Goal: Task Accomplishment & Management: Use online tool/utility

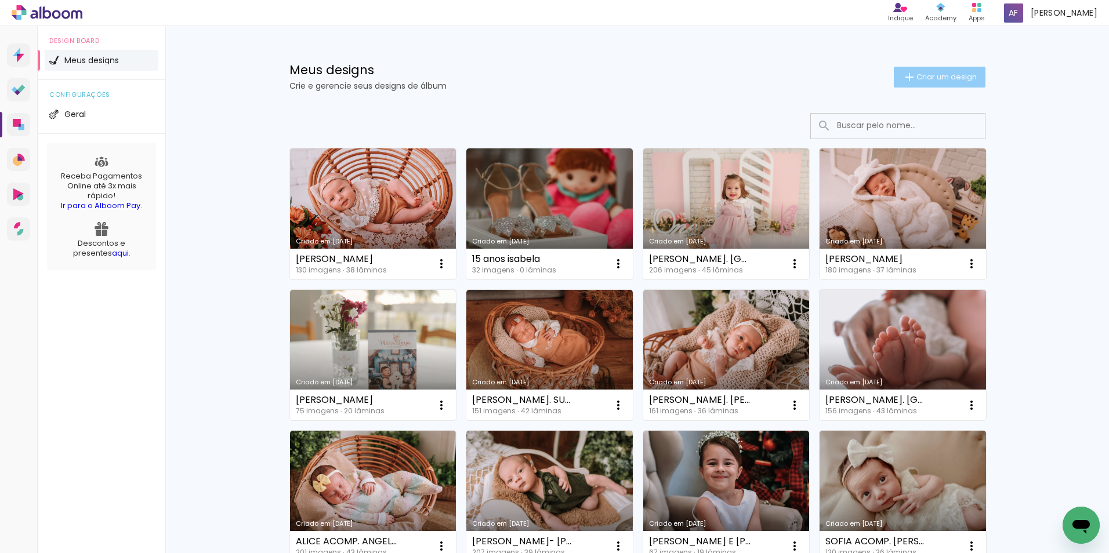
click at [908, 77] on iron-icon at bounding box center [909, 77] width 14 height 14
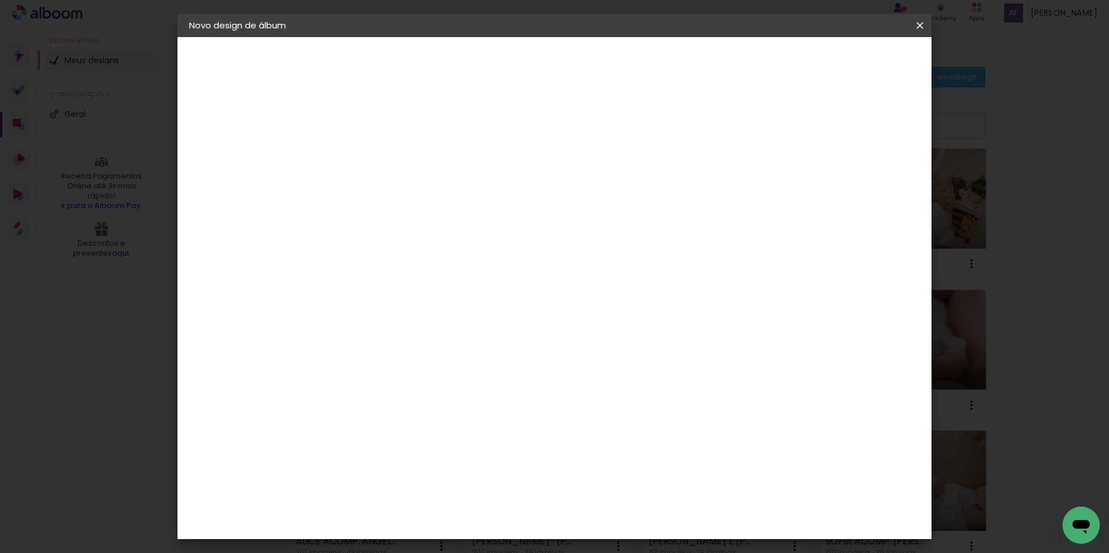
click at [383, 144] on paper-input-container "Título do álbum" at bounding box center [379, 157] width 8 height 30
type input "[PERSON_NAME]"
type paper-input "[PERSON_NAME]"
click at [0, 0] on slot "Avançar" at bounding box center [0, 0] width 0 height 0
click at [361, 214] on input at bounding box center [408, 220] width 117 height 14
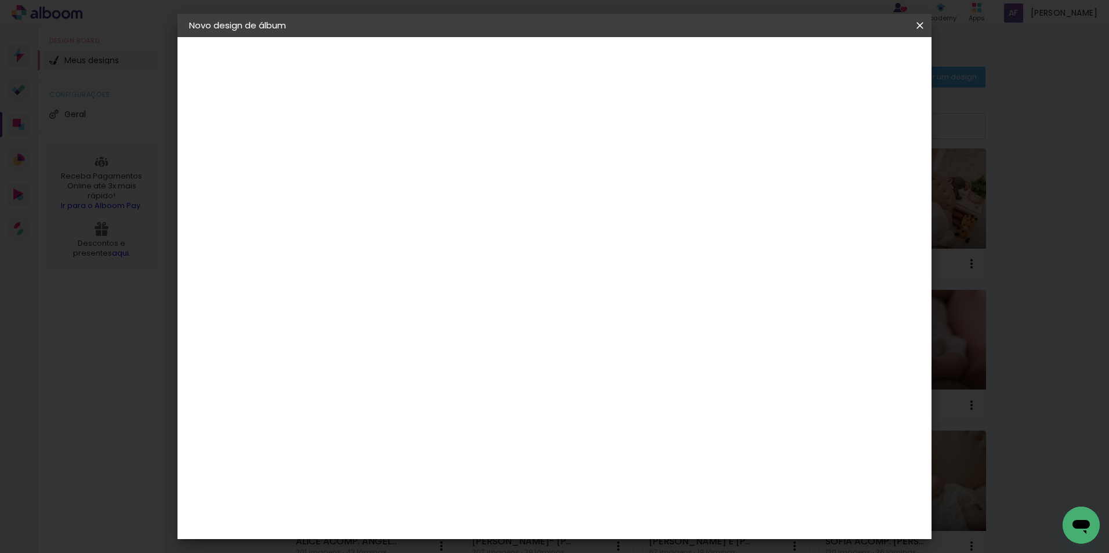
type input "F1"
type paper-input "F1"
click at [379, 262] on div "F1" at bounding box center [375, 261] width 8 height 9
click at [0, 0] on slot "Avançar" at bounding box center [0, 0] width 0 height 0
click at [442, 203] on paper-input-container "Linha" at bounding box center [408, 203] width 67 height 30
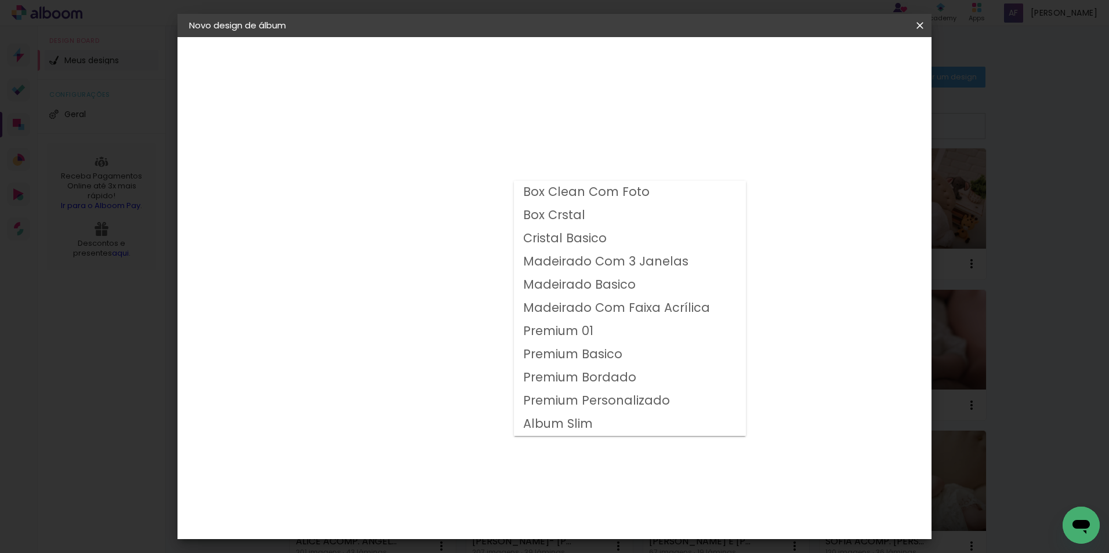
click at [0, 0] on slot "Premium Personalizado" at bounding box center [0, 0] width 0 height 0
type input "Premium Personalizado"
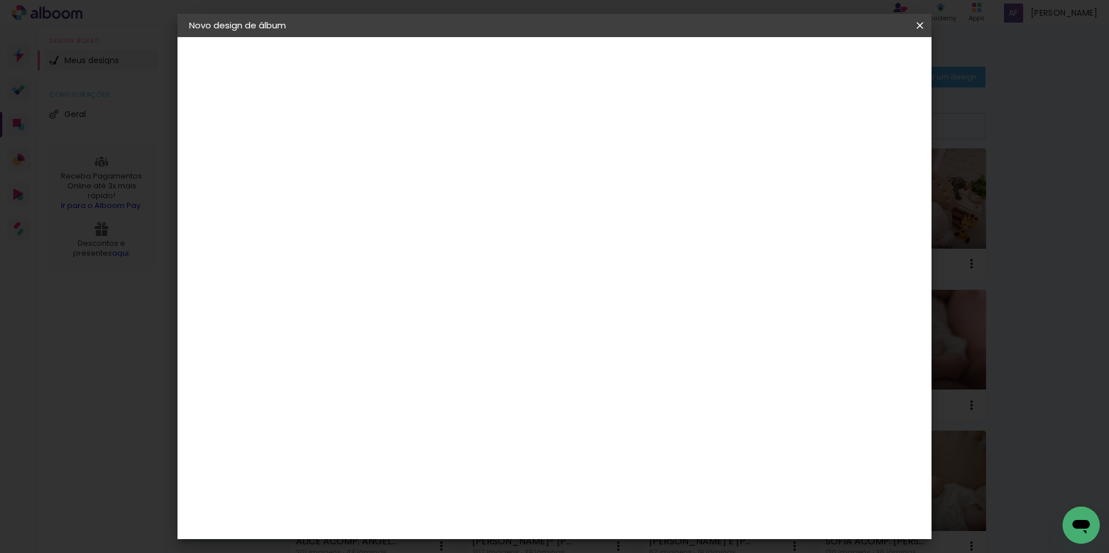
click at [457, 479] on span "25 × 25" at bounding box center [430, 491] width 54 height 24
click at [0, 0] on slot "Avançar" at bounding box center [0, 0] width 0 height 0
click at [847, 57] on span "Iniciar design" at bounding box center [821, 61] width 53 height 8
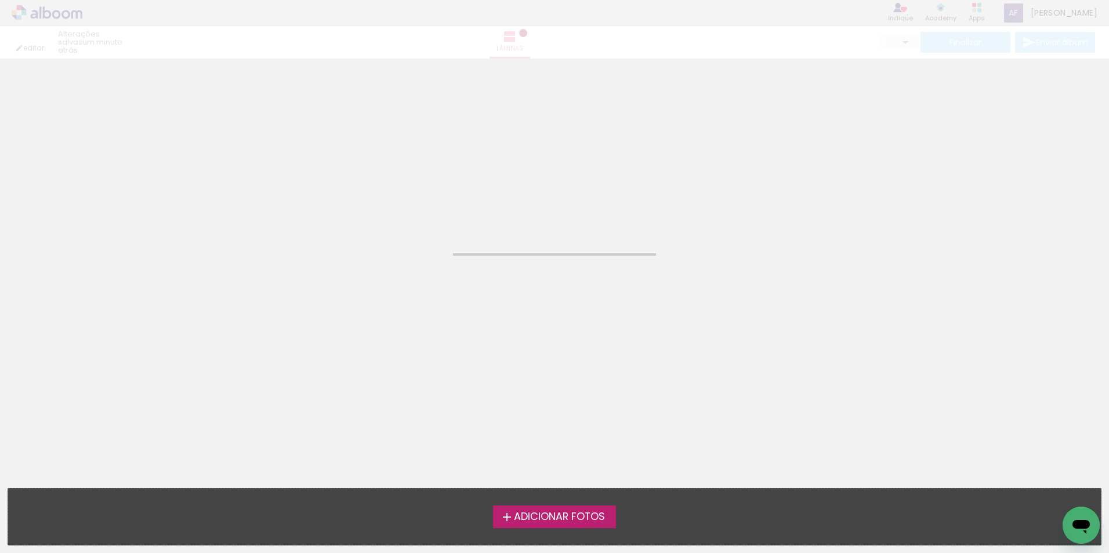
click at [512, 505] on div "Adicionar Fotos Solte suas fotos aqui..." at bounding box center [554, 517] width 1093 height 56
click at [510, 521] on iron-icon at bounding box center [507, 517] width 14 height 14
click at [0, 0] on input "file" at bounding box center [0, 0] width 0 height 0
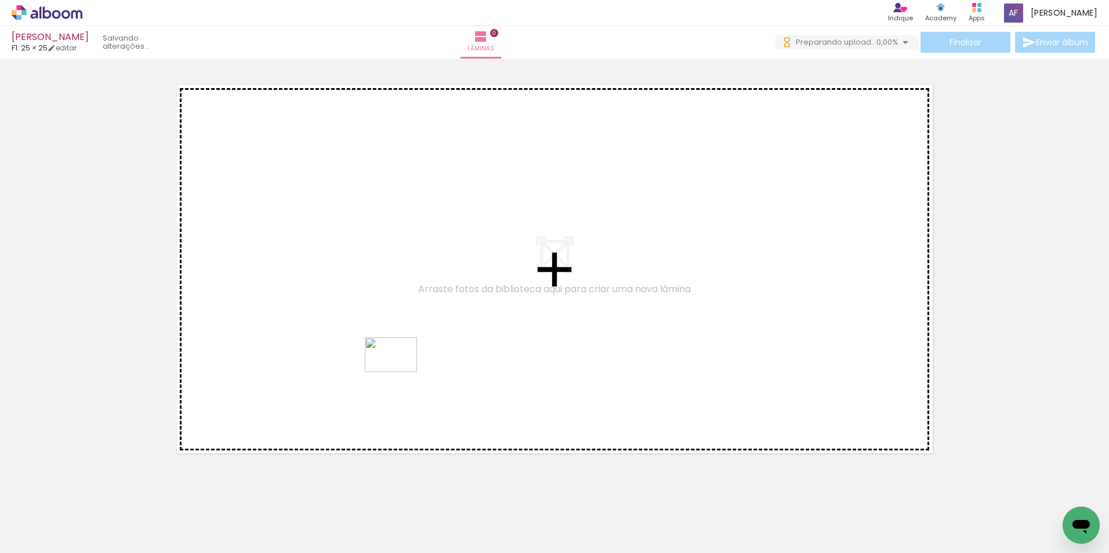
drag, startPoint x: 275, startPoint y: 503, endPoint x: 382, endPoint y: 386, distance: 158.5
click at [401, 372] on quentale-workspace at bounding box center [554, 276] width 1109 height 553
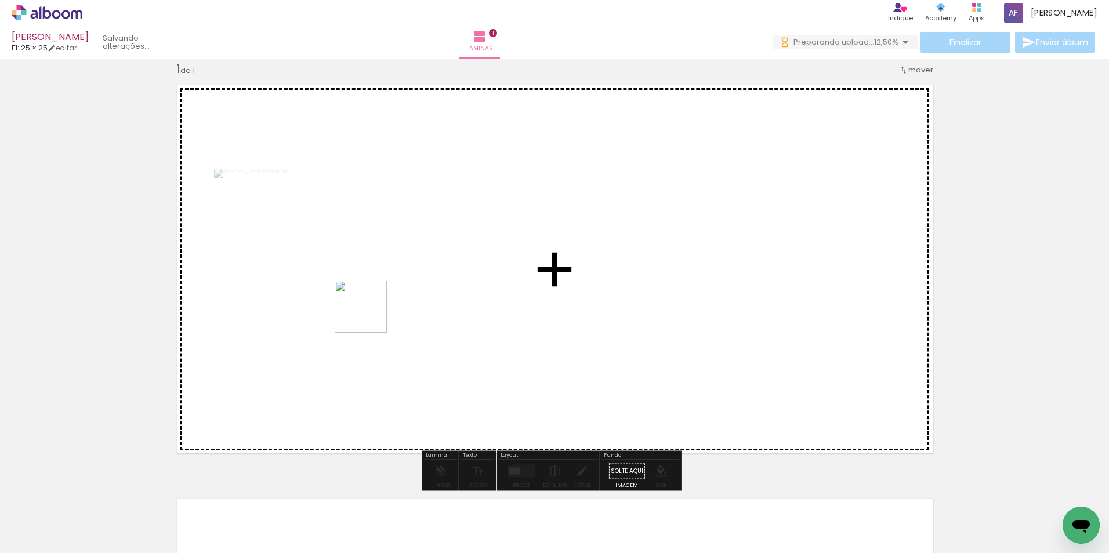
drag, startPoint x: 227, startPoint y: 465, endPoint x: 374, endPoint y: 309, distance: 214.2
click at [374, 309] on quentale-workspace at bounding box center [554, 276] width 1109 height 553
drag, startPoint x: 652, startPoint y: 491, endPoint x: 720, endPoint y: 412, distance: 103.7
click at [720, 412] on quentale-workspace at bounding box center [554, 276] width 1109 height 553
drag, startPoint x: 886, startPoint y: 457, endPoint x: 906, endPoint y: 423, distance: 39.3
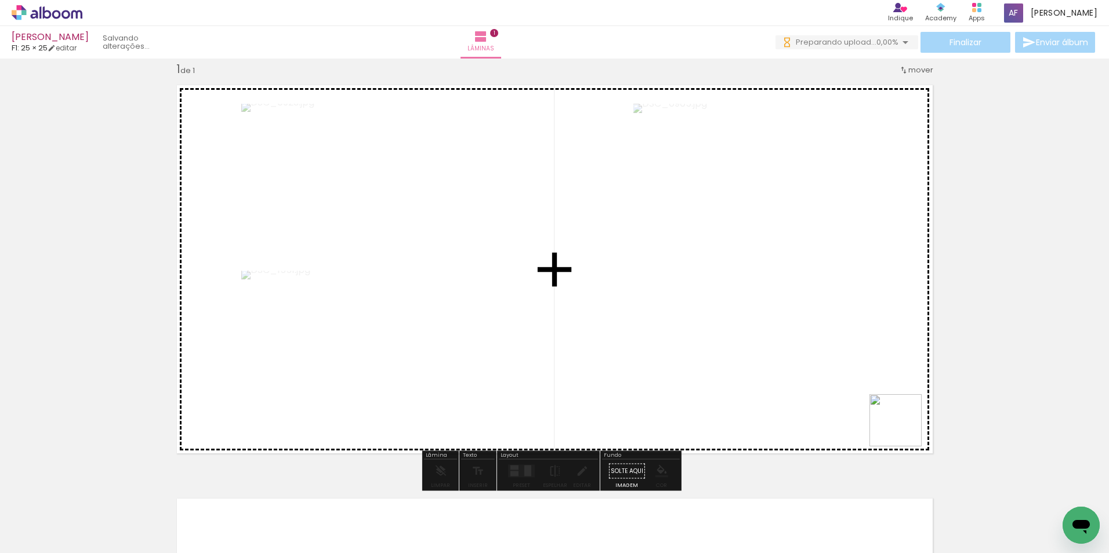
click at [906, 423] on quentale-workspace at bounding box center [554, 276] width 1109 height 553
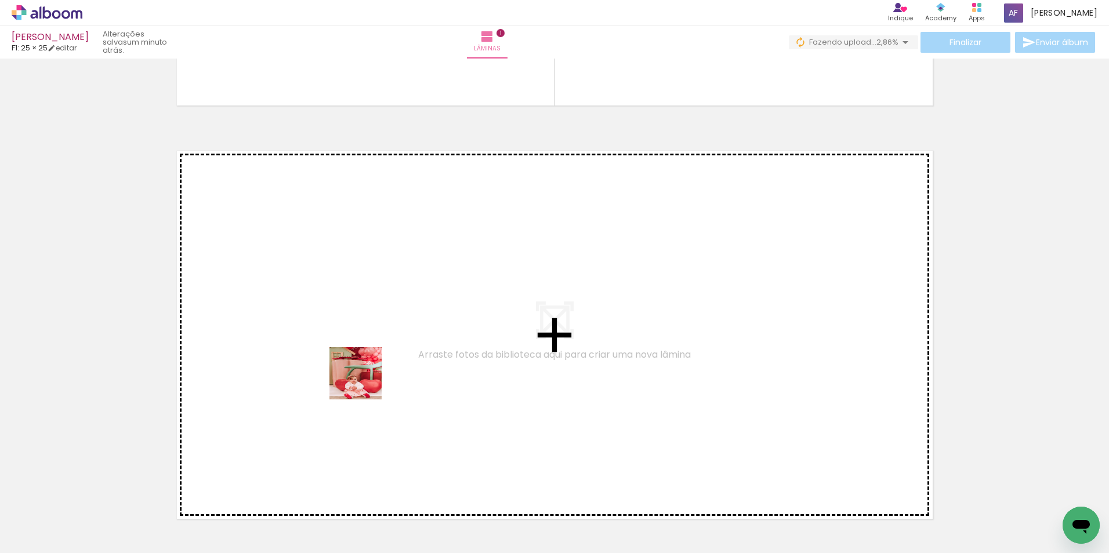
drag, startPoint x: 285, startPoint y: 525, endPoint x: 364, endPoint y: 382, distance: 163.0
click at [364, 382] on quentale-workspace at bounding box center [554, 276] width 1109 height 553
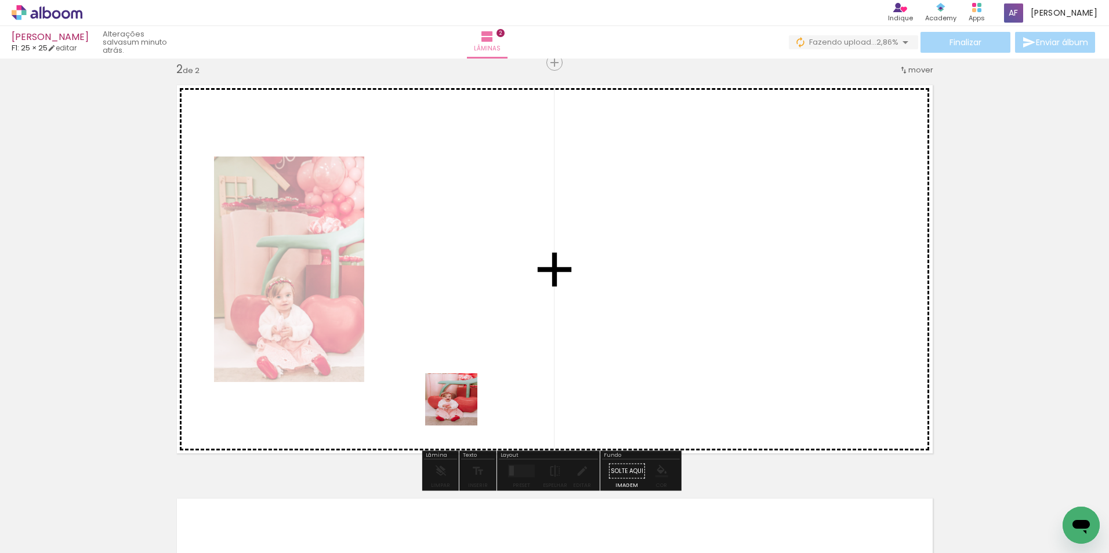
drag, startPoint x: 350, startPoint y: 524, endPoint x: 498, endPoint y: 342, distance: 234.6
click at [498, 342] on quentale-workspace at bounding box center [554, 276] width 1109 height 553
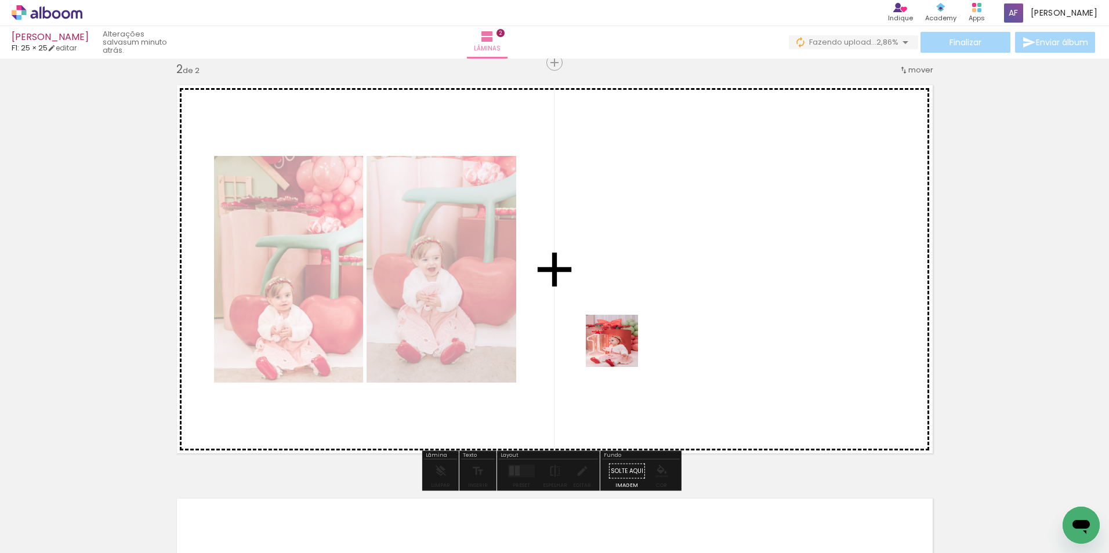
drag, startPoint x: 549, startPoint y: 532, endPoint x: 621, endPoint y: 350, distance: 196.1
click at [621, 350] on quentale-workspace at bounding box center [554, 276] width 1109 height 553
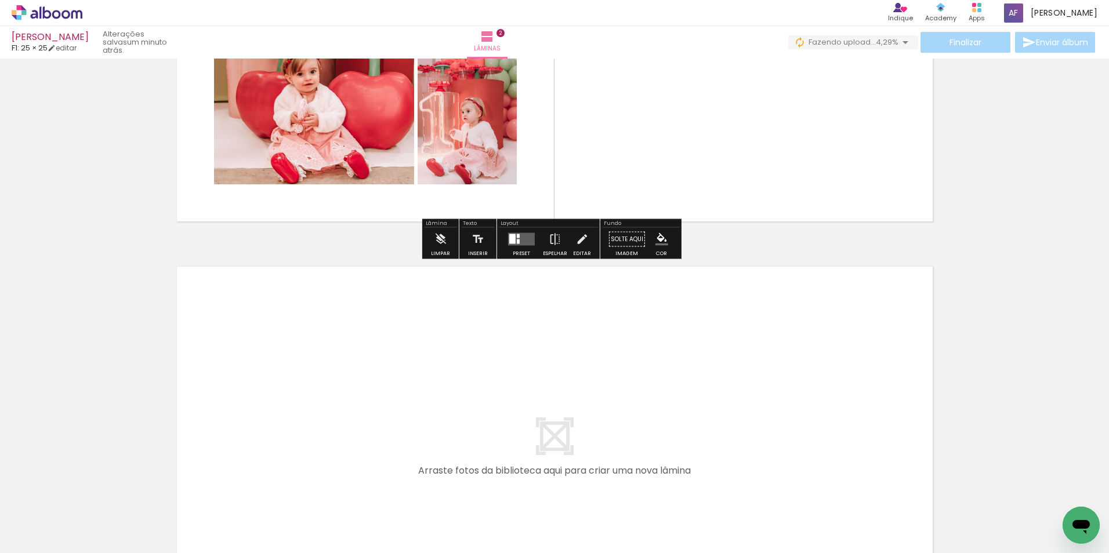
drag, startPoint x: 409, startPoint y: 512, endPoint x: 512, endPoint y: 351, distance: 189.8
click at [512, 351] on quentale-workspace at bounding box center [554, 276] width 1109 height 553
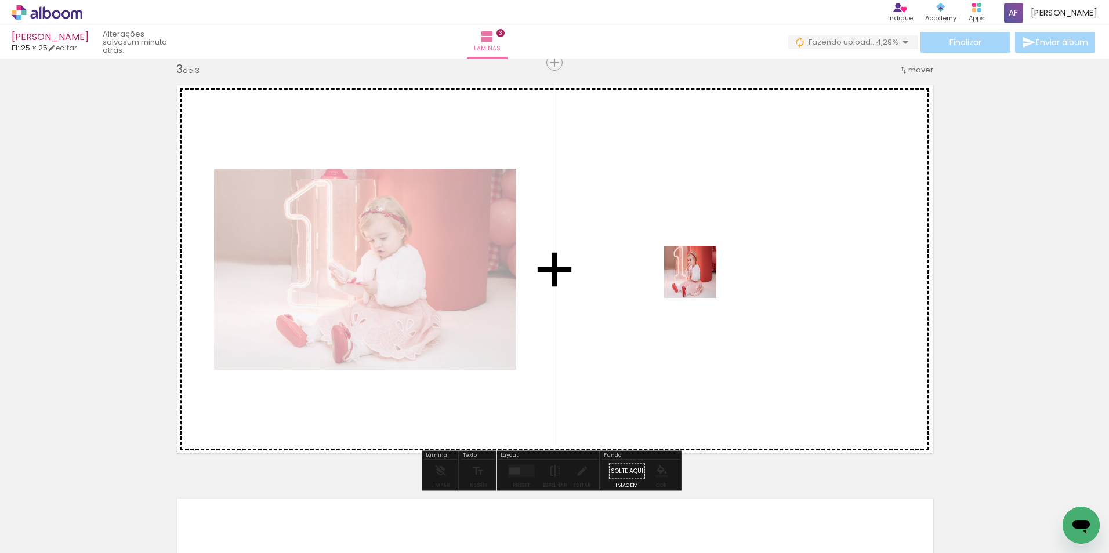
drag, startPoint x: 475, startPoint y: 523, endPoint x: 700, endPoint y: 274, distance: 335.5
click at [700, 274] on quentale-workspace at bounding box center [554, 276] width 1109 height 553
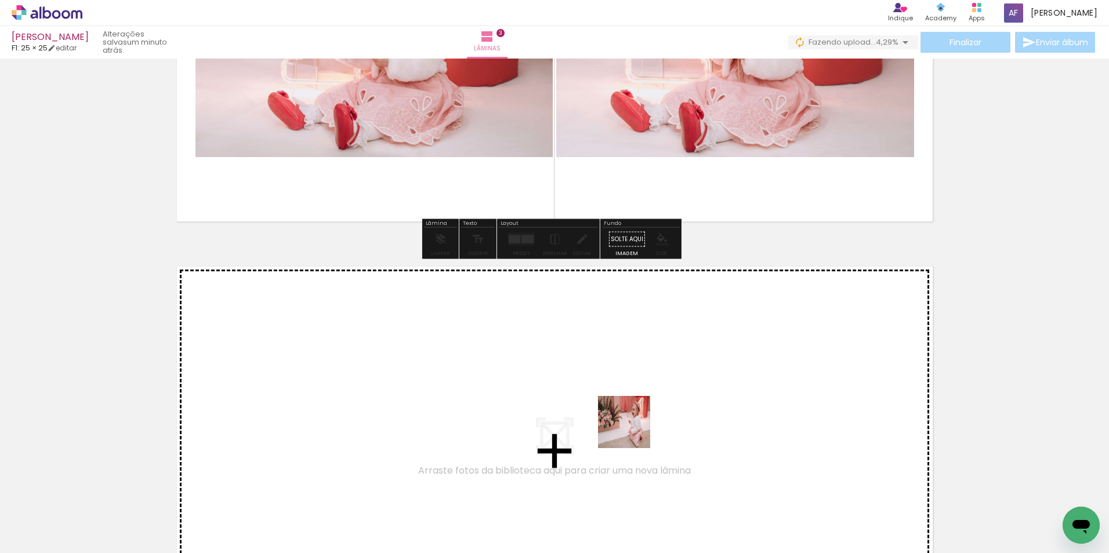
drag, startPoint x: 626, startPoint y: 473, endPoint x: 638, endPoint y: 417, distance: 56.9
click at [638, 417] on quentale-workspace at bounding box center [554, 276] width 1109 height 553
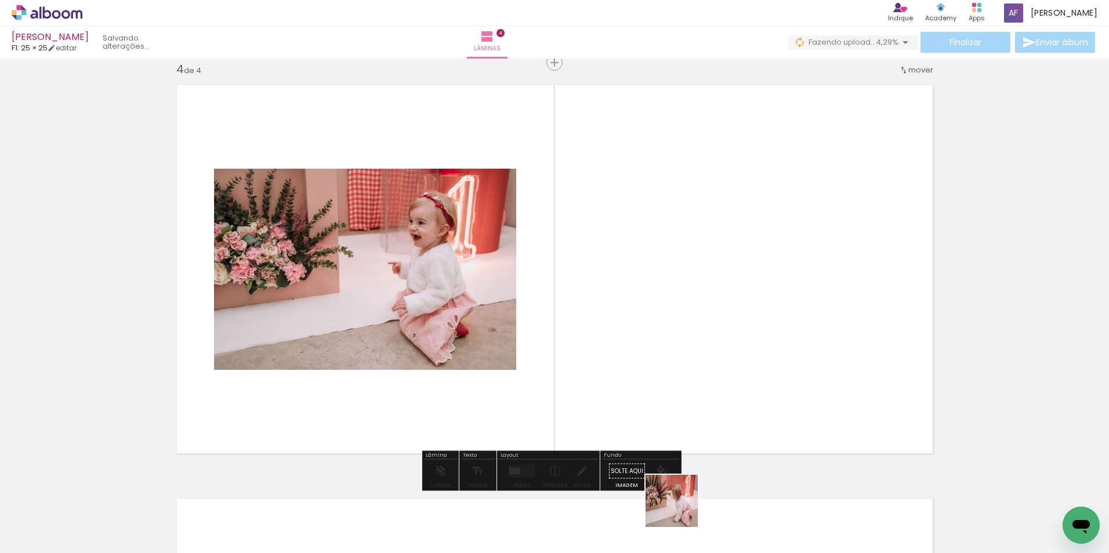
drag, startPoint x: 680, startPoint y: 510, endPoint x: 674, endPoint y: 362, distance: 147.4
click at [674, 362] on quentale-workspace at bounding box center [554, 276] width 1109 height 553
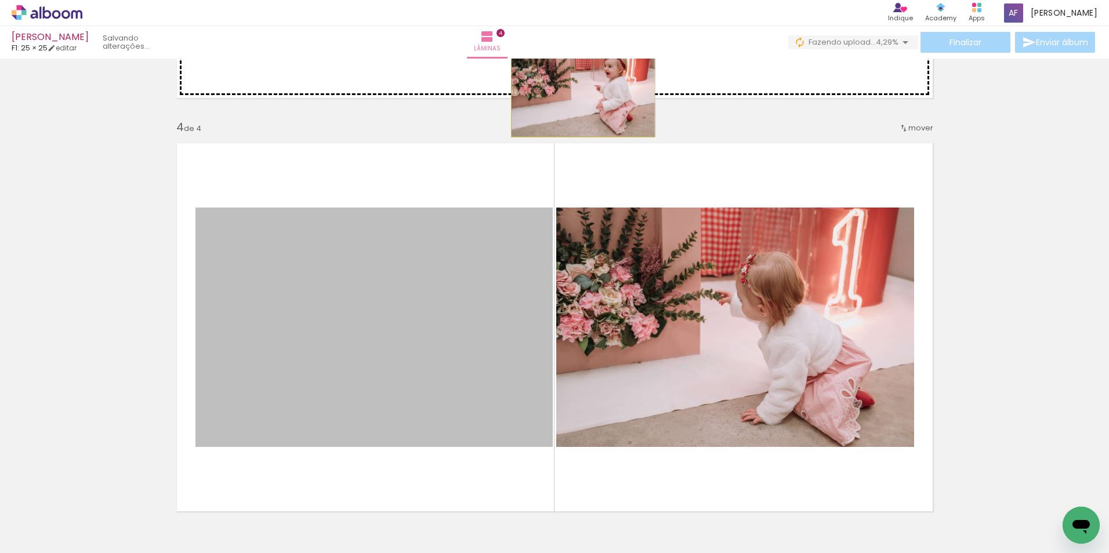
drag, startPoint x: 426, startPoint y: 334, endPoint x: 568, endPoint y: 146, distance: 236.0
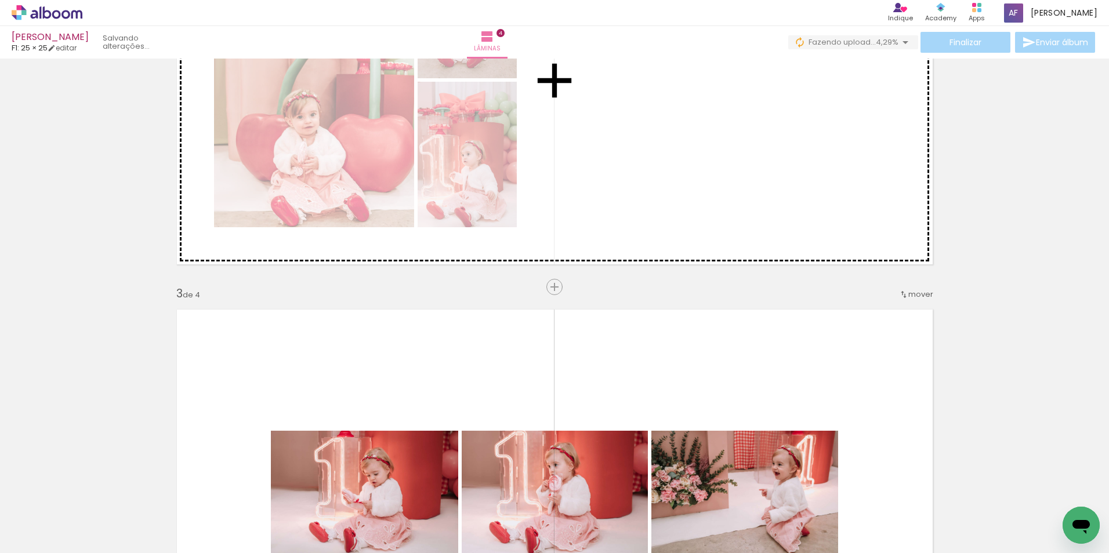
drag, startPoint x: 396, startPoint y: 302, endPoint x: 645, endPoint y: 131, distance: 302.1
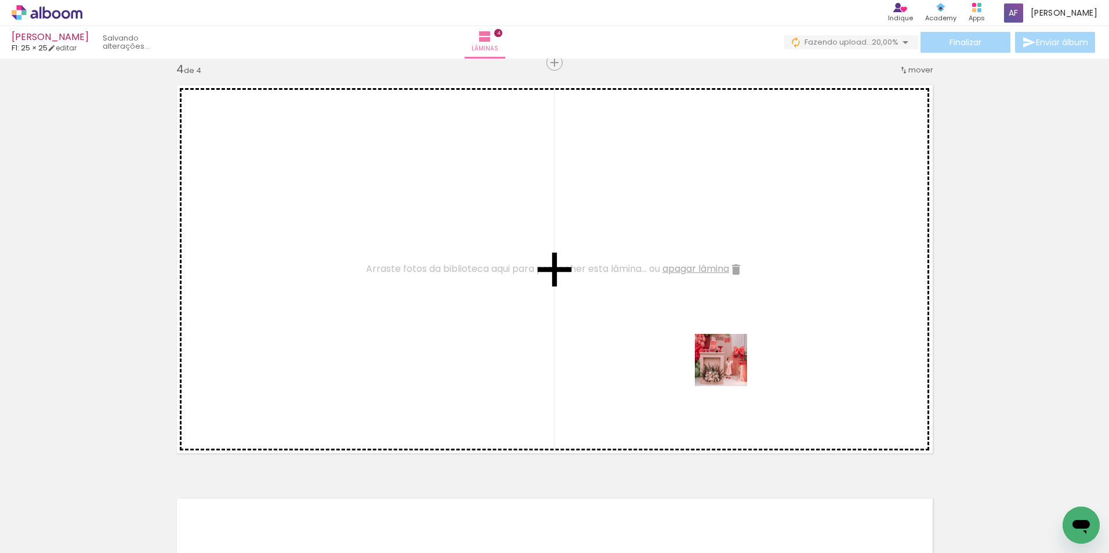
drag, startPoint x: 693, startPoint y: 520, endPoint x: 744, endPoint y: 458, distance: 80.3
click at [733, 371] on quentale-workspace at bounding box center [554, 276] width 1109 height 553
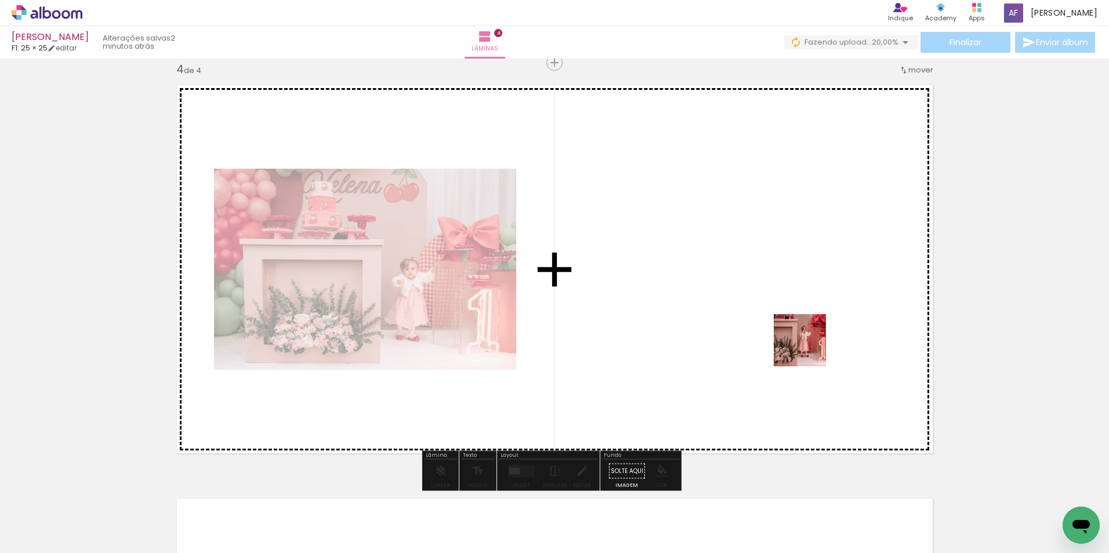
drag, startPoint x: 744, startPoint y: 520, endPoint x: 771, endPoint y: 431, distance: 92.7
click at [807, 349] on quentale-workspace at bounding box center [554, 276] width 1109 height 553
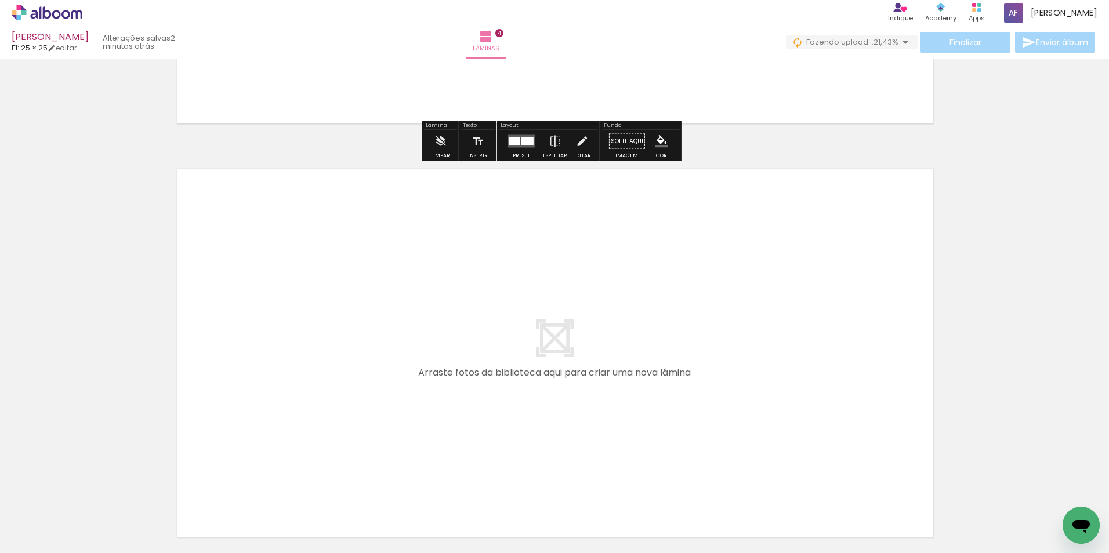
scroll to position [1604, 0]
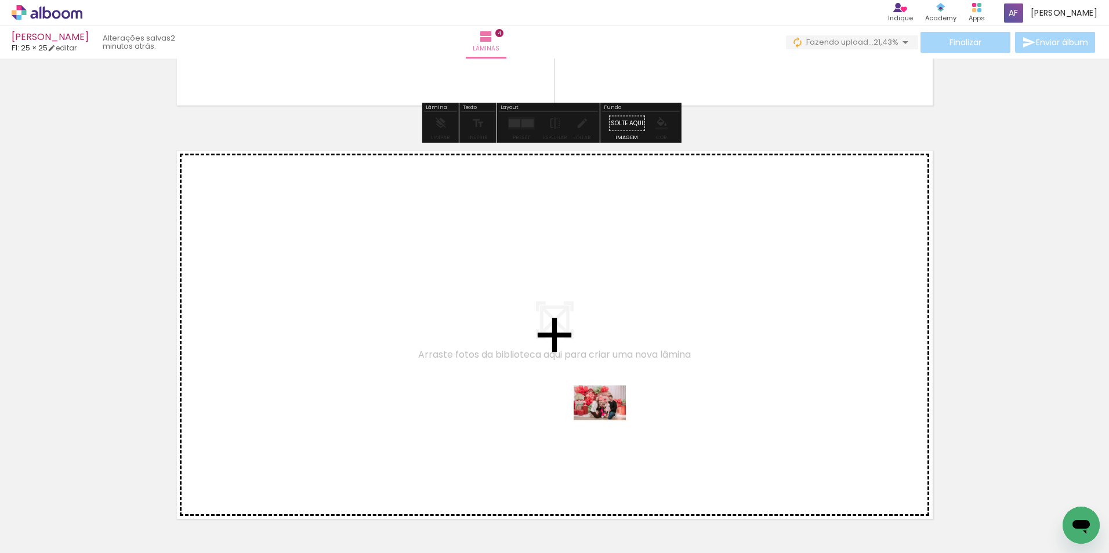
drag, startPoint x: 602, startPoint y: 521, endPoint x: 610, endPoint y: 419, distance: 102.9
click at [610, 419] on quentale-workspace at bounding box center [554, 276] width 1109 height 553
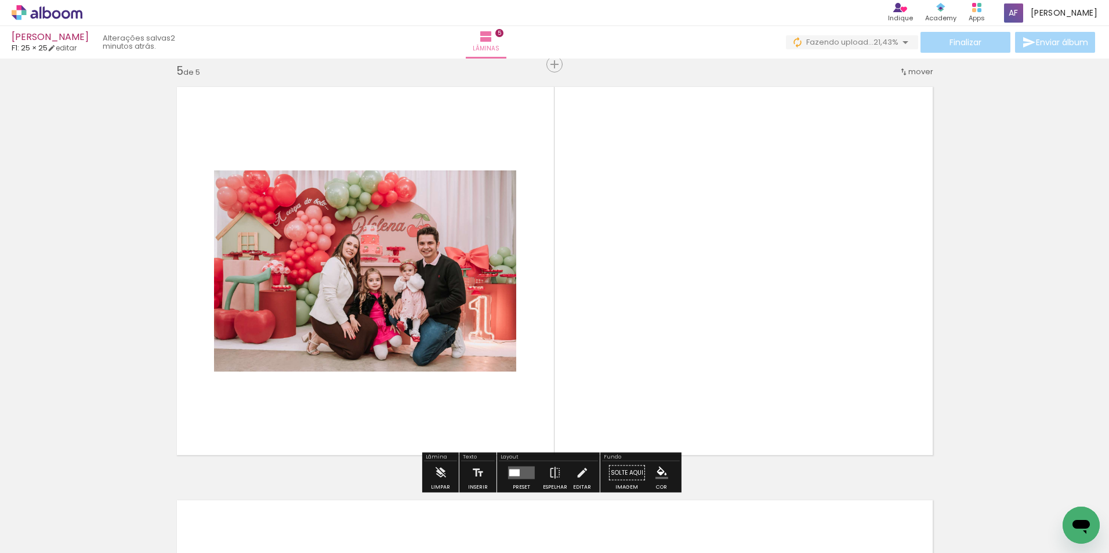
scroll to position [1669, 0]
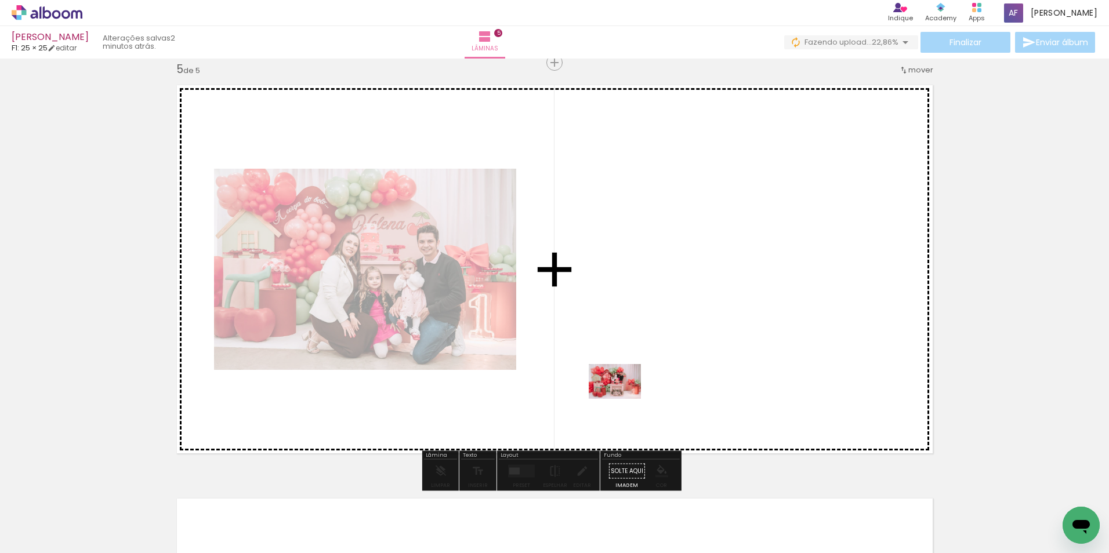
drag, startPoint x: 531, startPoint y: 521, endPoint x: 630, endPoint y: 391, distance: 163.4
click at [630, 391] on quentale-workspace at bounding box center [554, 276] width 1109 height 553
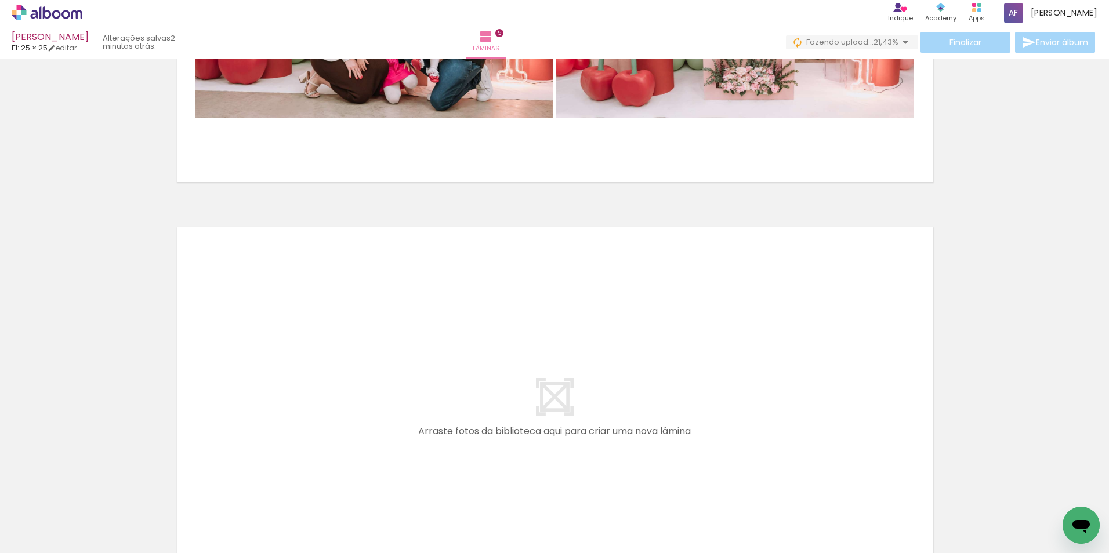
scroll to position [1959, 0]
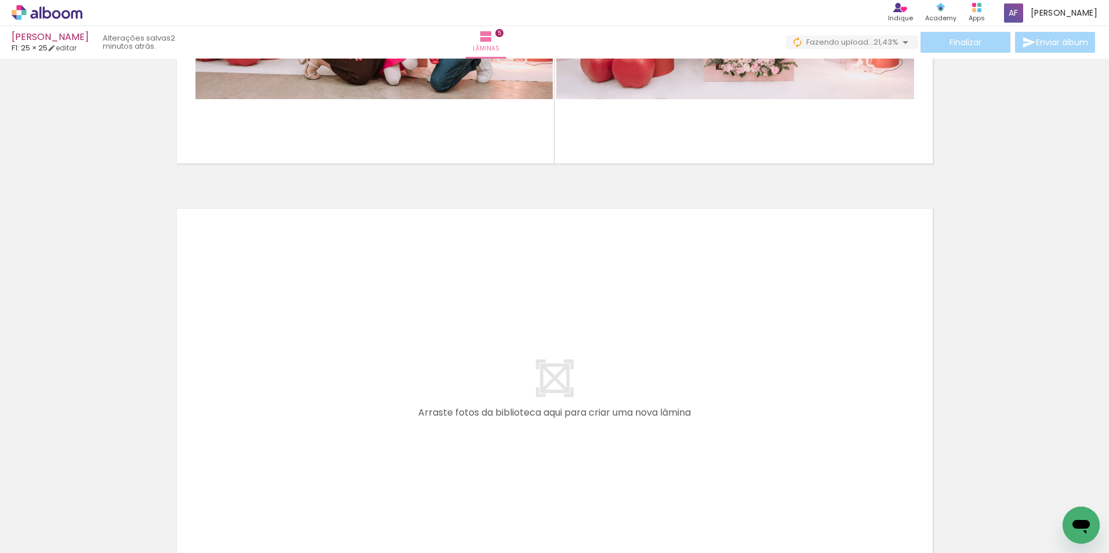
drag, startPoint x: 368, startPoint y: 513, endPoint x: 401, endPoint y: 397, distance: 120.6
click at [401, 397] on quentale-workspace at bounding box center [554, 276] width 1109 height 553
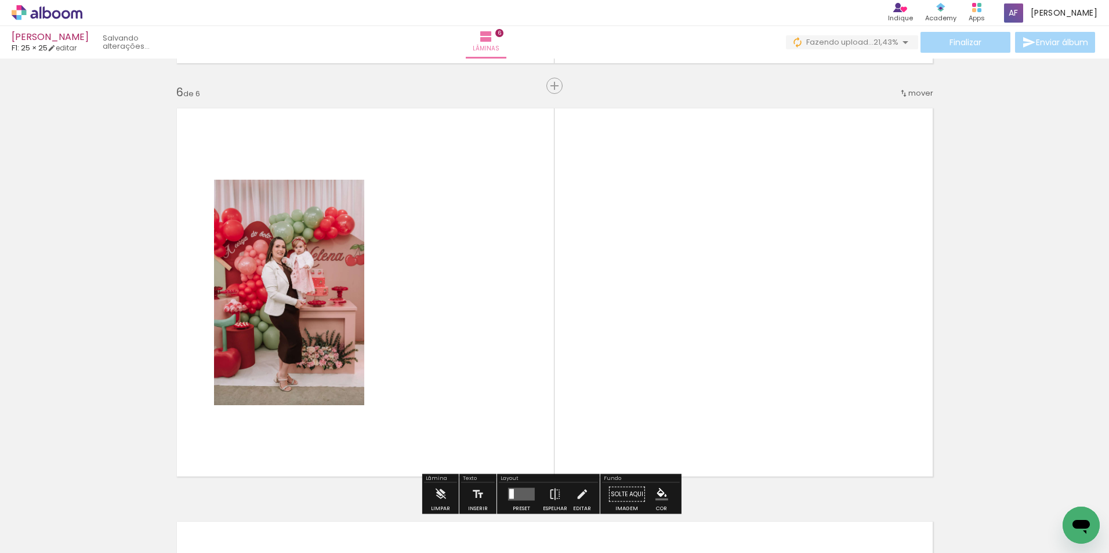
scroll to position [2083, 0]
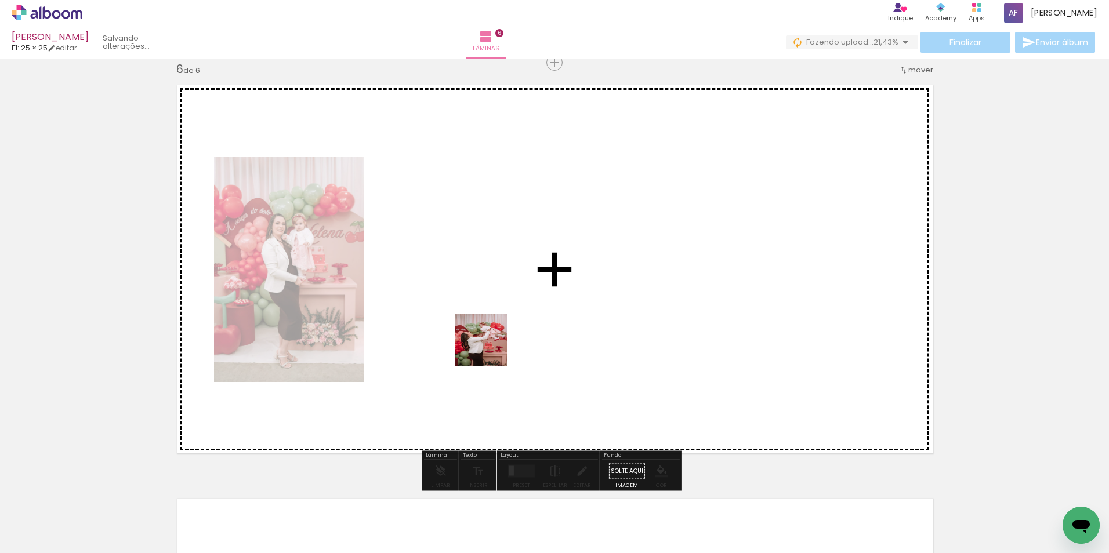
drag, startPoint x: 489, startPoint y: 365, endPoint x: 489, endPoint y: 349, distance: 16.2
click at [489, 349] on quentale-workspace at bounding box center [554, 276] width 1109 height 553
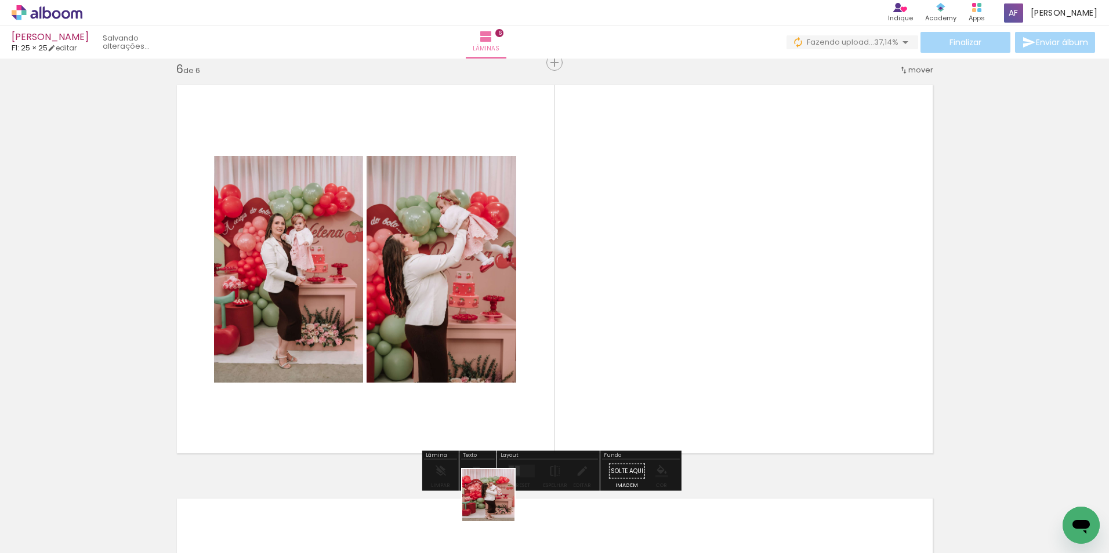
drag, startPoint x: 495, startPoint y: 508, endPoint x: 547, endPoint y: 449, distance: 78.5
click at [571, 304] on quentale-workspace at bounding box center [554, 276] width 1109 height 553
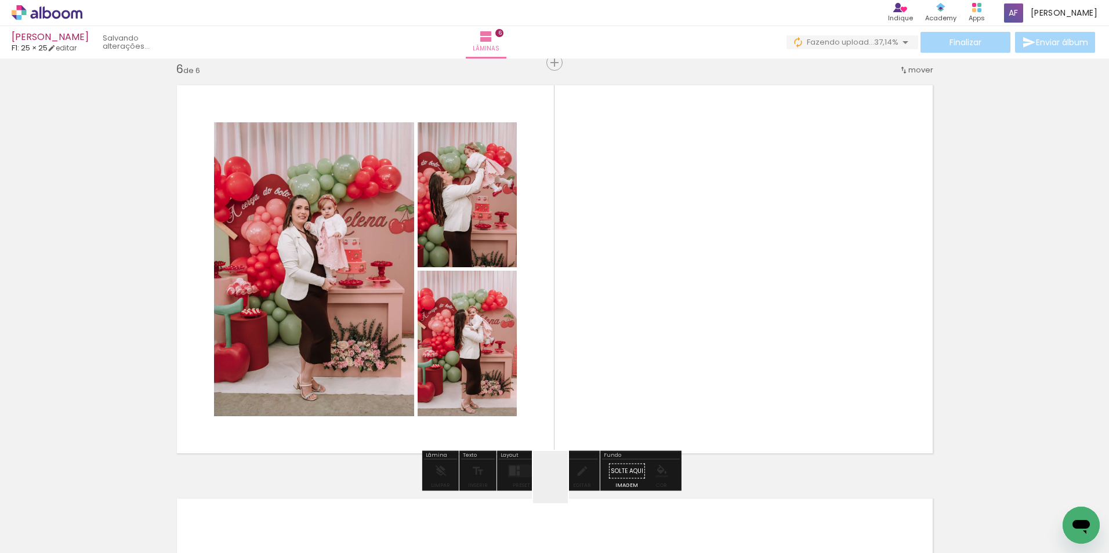
drag, startPoint x: 559, startPoint y: 497, endPoint x: 639, endPoint y: 241, distance: 268.4
click at [642, 241] on quentale-workspace at bounding box center [554, 276] width 1109 height 553
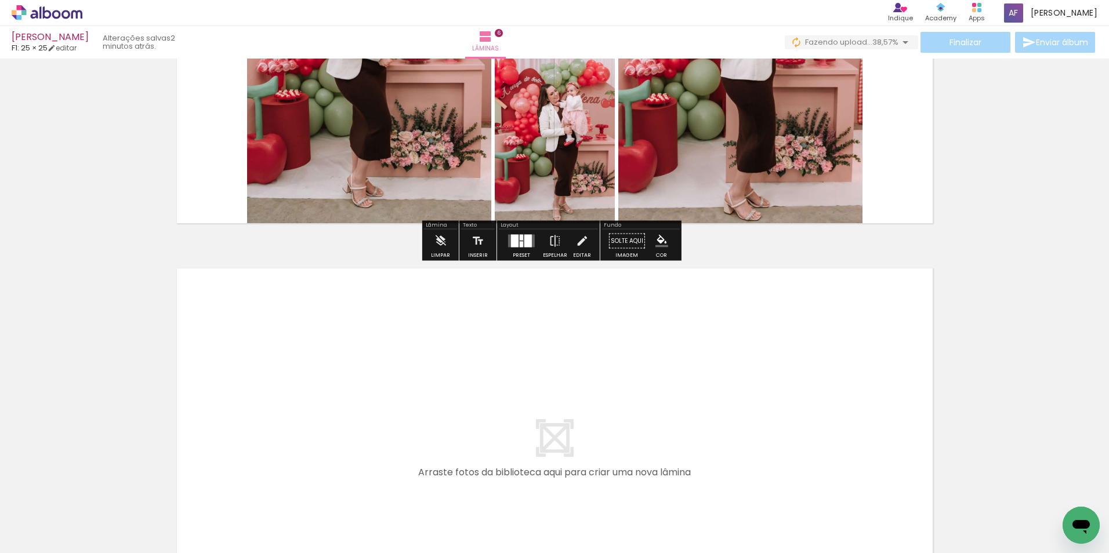
scroll to position [2315, 0]
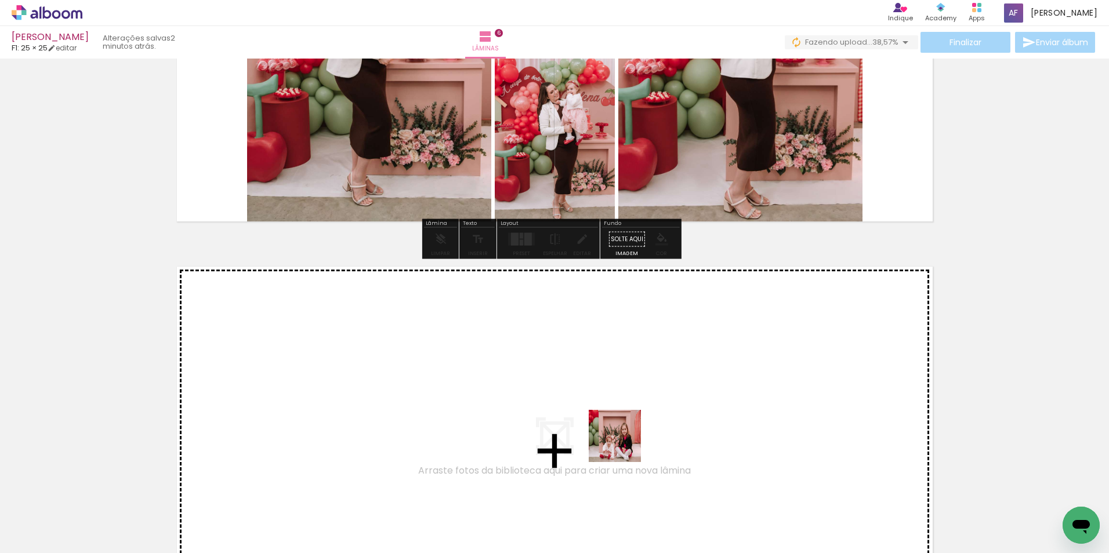
drag, startPoint x: 623, startPoint y: 445, endPoint x: 661, endPoint y: 507, distance: 72.3
click at [623, 403] on quentale-workspace at bounding box center [554, 276] width 1109 height 553
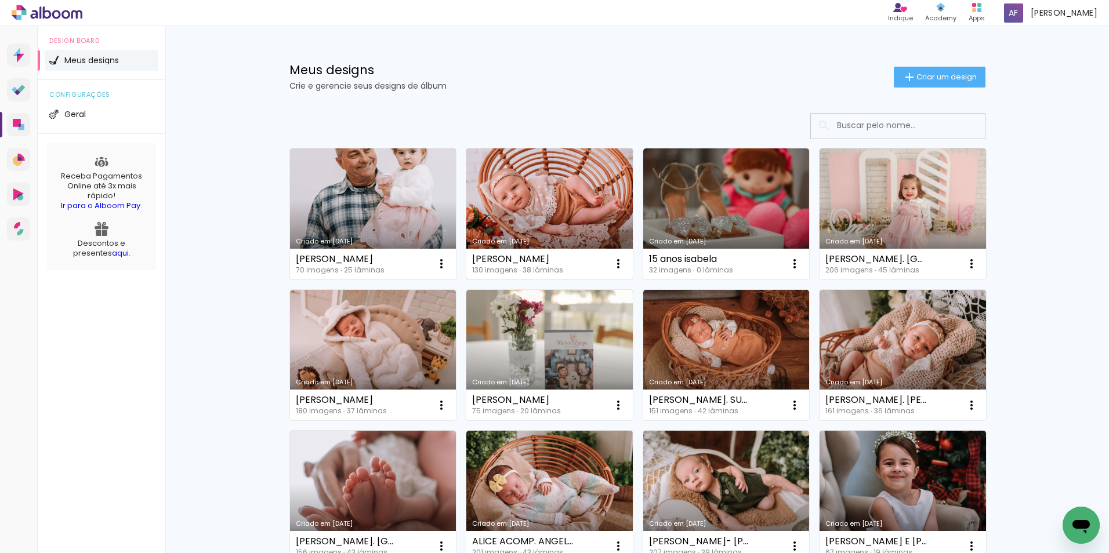
click at [527, 183] on link "Criado em [DATE]" at bounding box center [549, 213] width 166 height 131
click at [520, 190] on link "Criado em [DATE]" at bounding box center [549, 213] width 166 height 131
